Goal: Find specific page/section

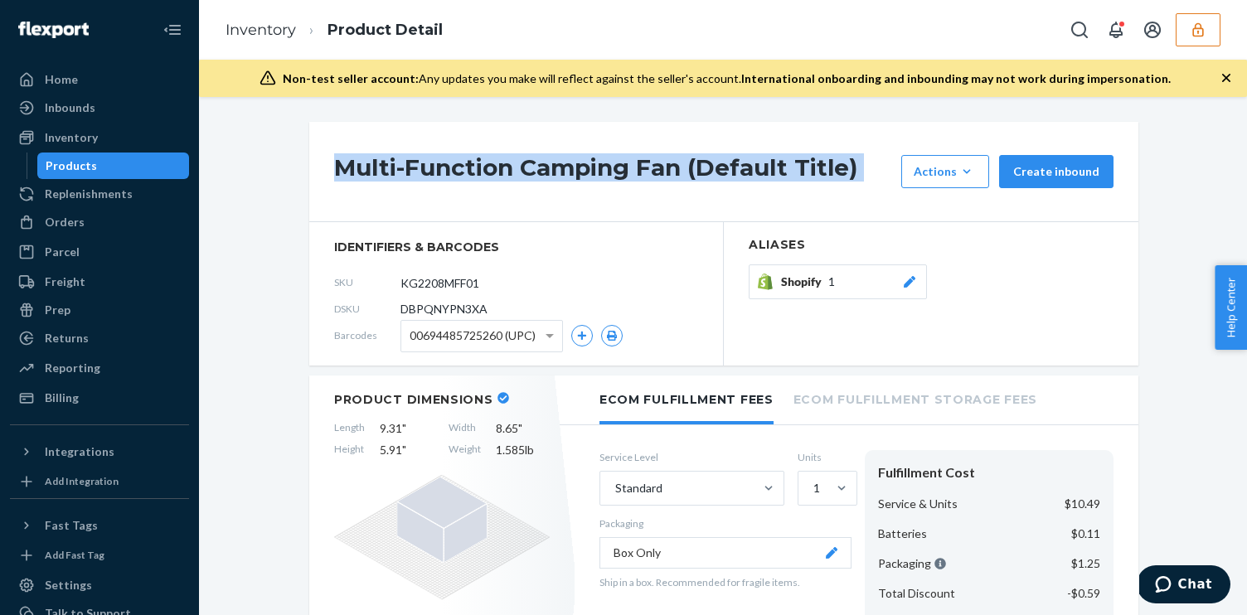
click at [1193, 33] on icon "button" at bounding box center [1198, 29] width 11 height 14
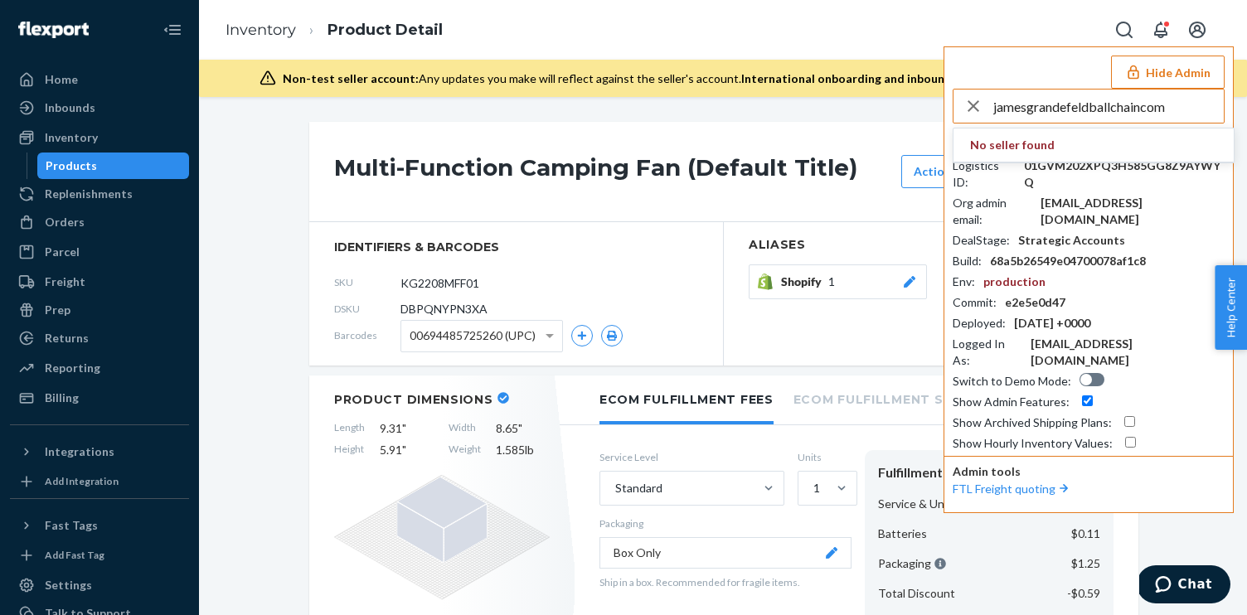
type input "jamesgrandefeldballchaincom"
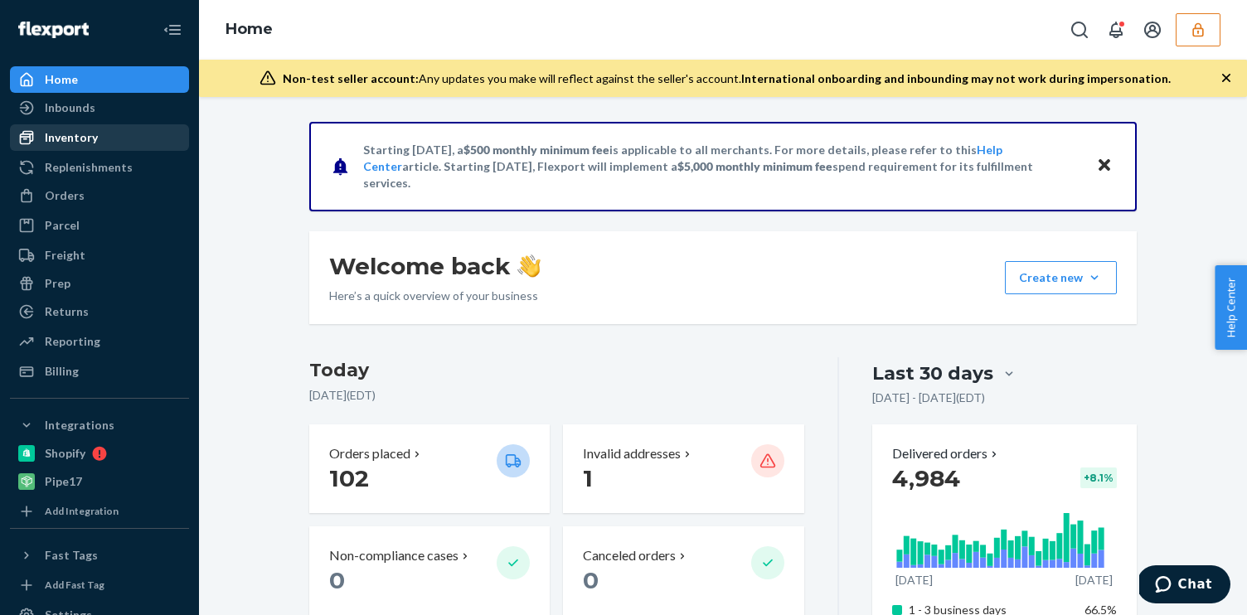
click at [79, 143] on div "Inventory" at bounding box center [71, 137] width 53 height 17
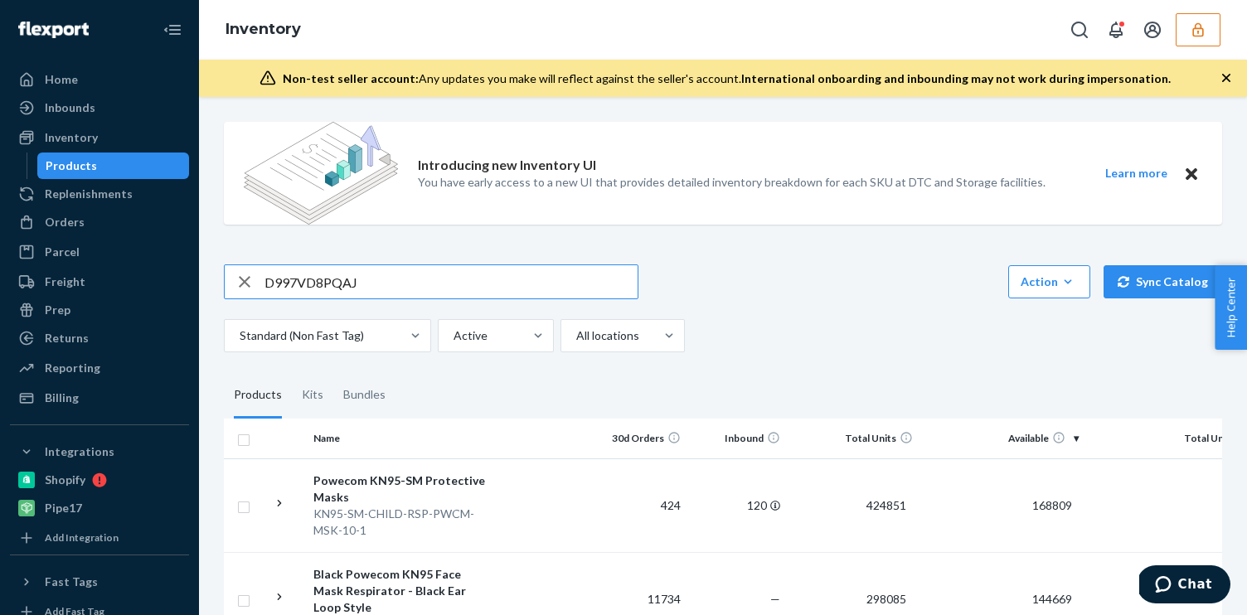
type input "D997VD8PQAJ"
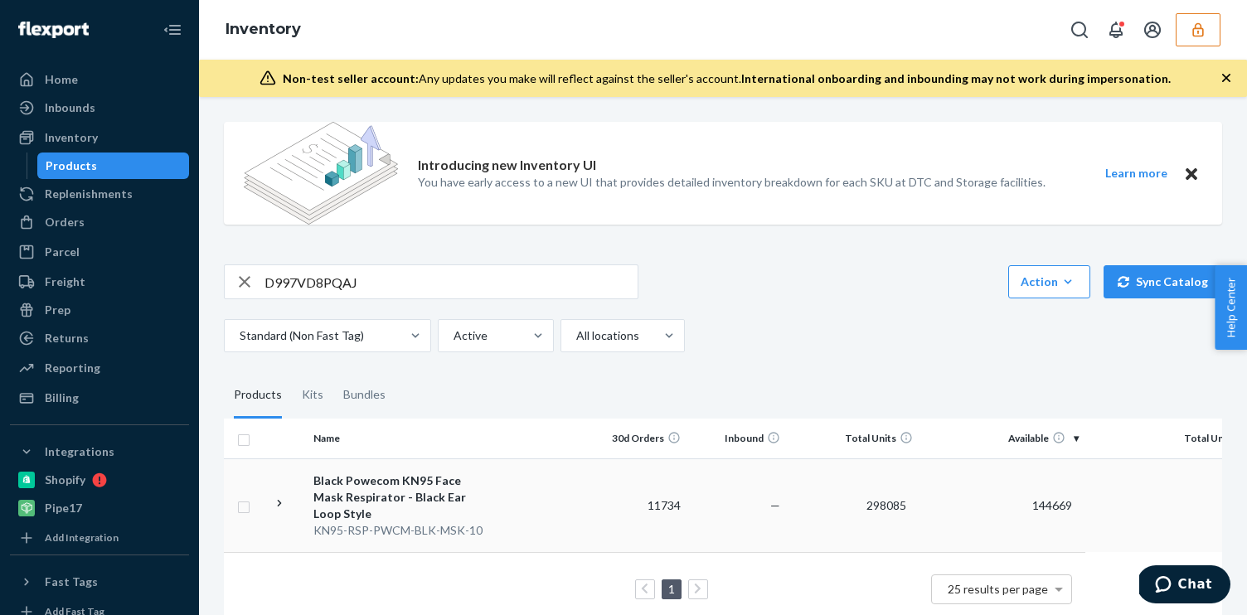
click at [519, 501] on td at bounding box center [540, 506] width 95 height 94
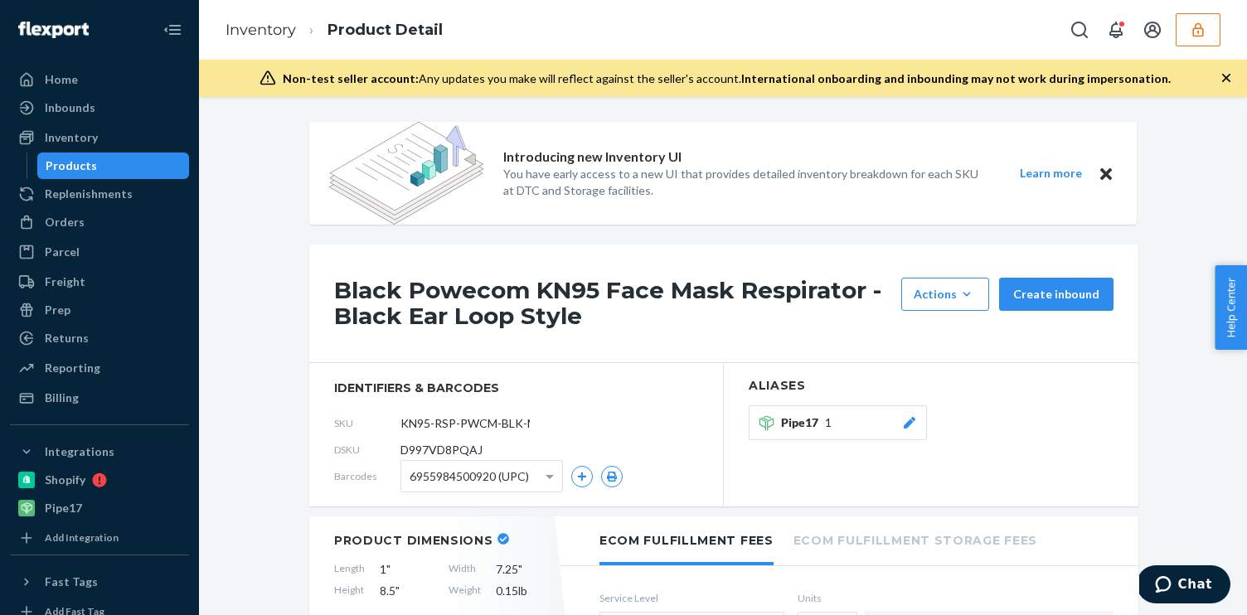
click at [503, 302] on h1 "Black Powecom KN95 Face Mask Respirator - Black Ear Loop Style" at bounding box center [613, 303] width 559 height 51
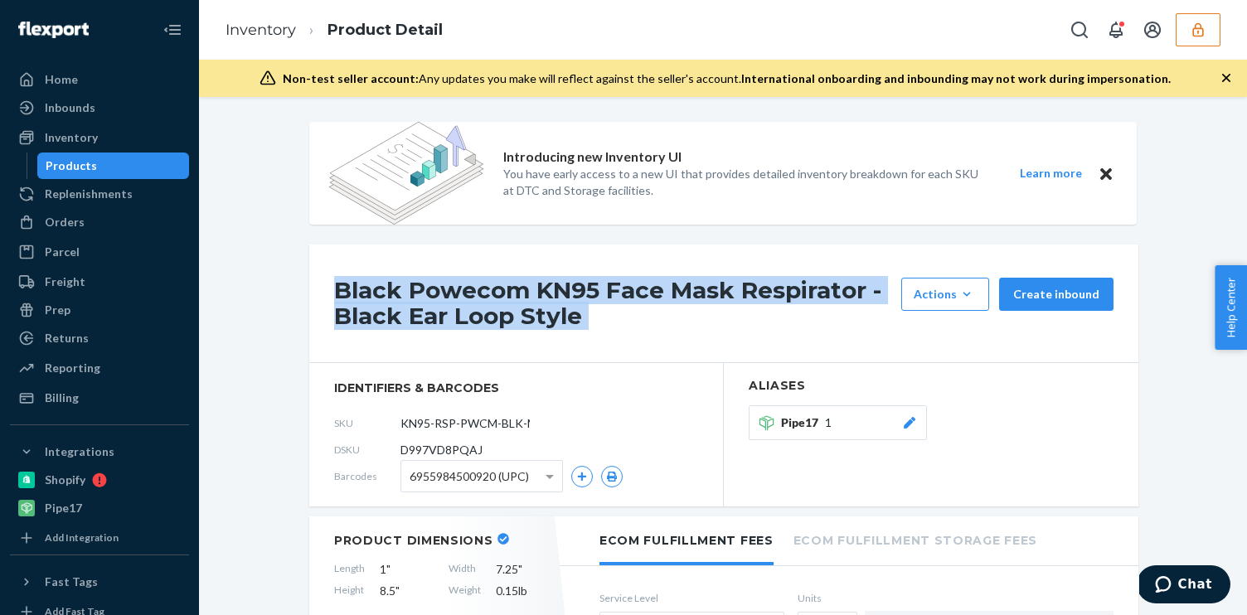
click at [503, 302] on h1 "Black Powecom KN95 Face Mask Respirator - Black Ear Loop Style" at bounding box center [613, 303] width 559 height 51
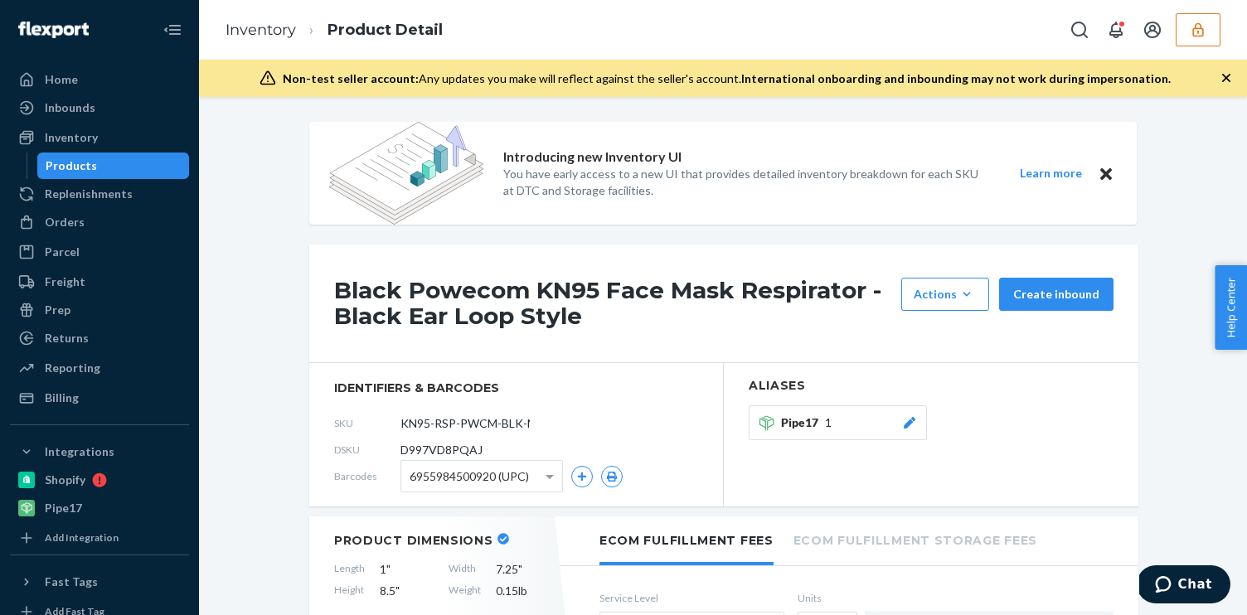
click at [517, 249] on div "Black Powecom KN95 Face Mask Respirator - Black Ear Loop Style Actions Add comp…" at bounding box center [723, 304] width 829 height 119
